Goal: Find specific page/section: Find specific page/section

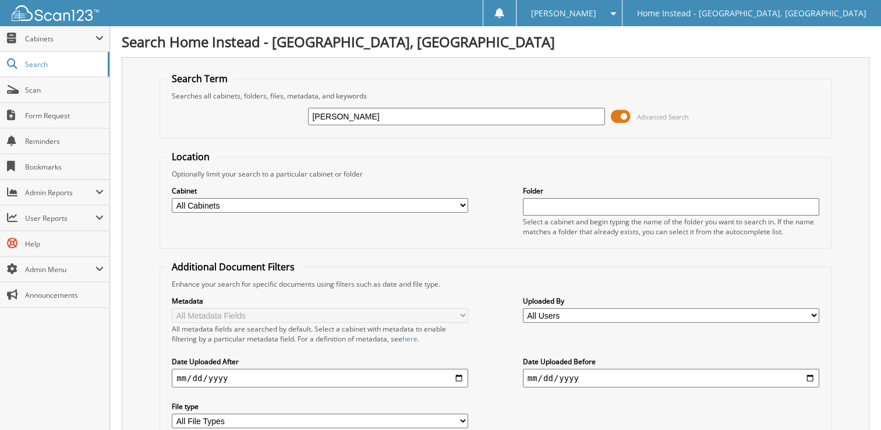
type input "[PERSON_NAME]"
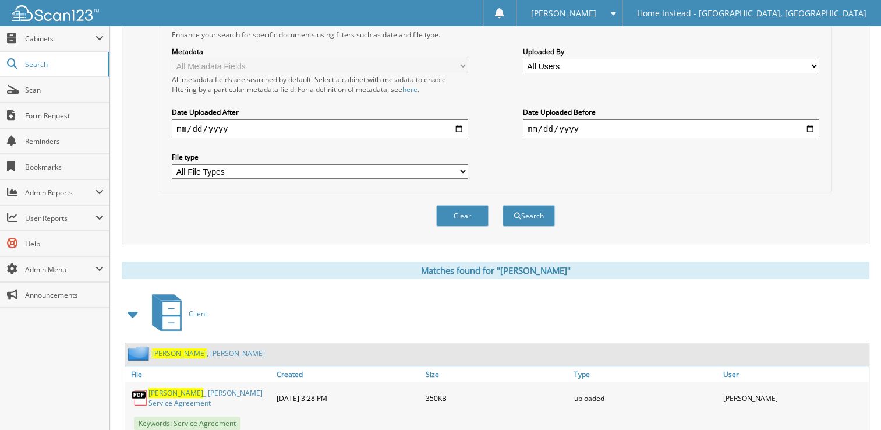
scroll to position [273, 0]
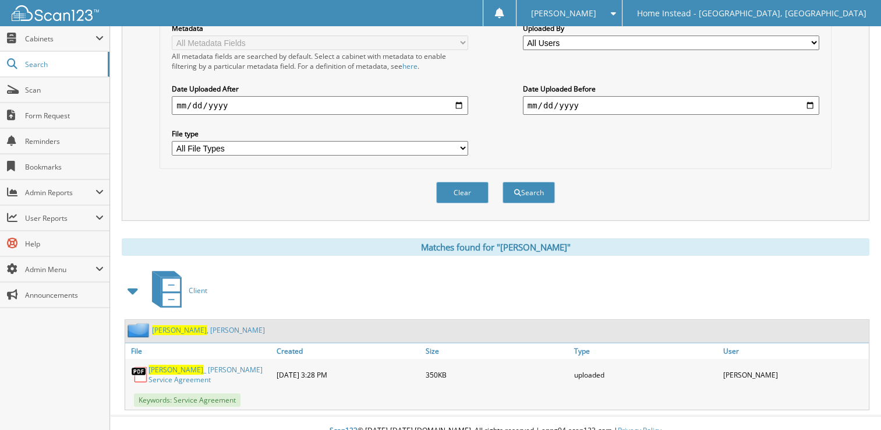
click at [175, 325] on span "[PERSON_NAME]" at bounding box center [179, 330] width 55 height 10
